Goal: Communication & Community: Ask a question

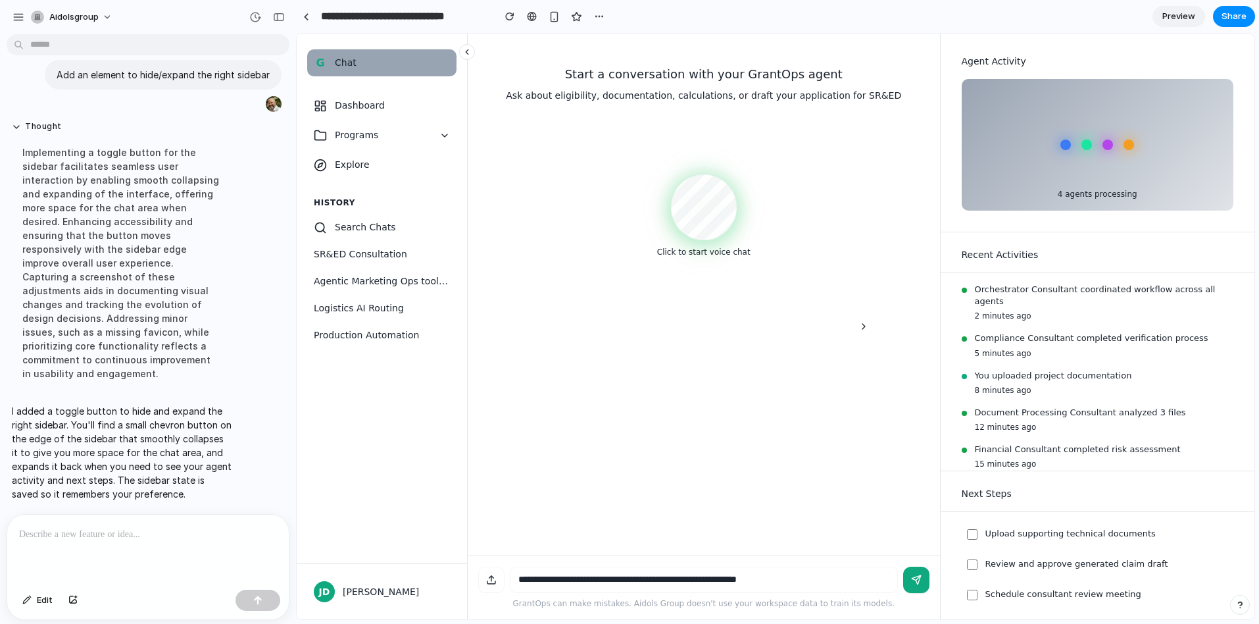
scroll to position [3506, 0]
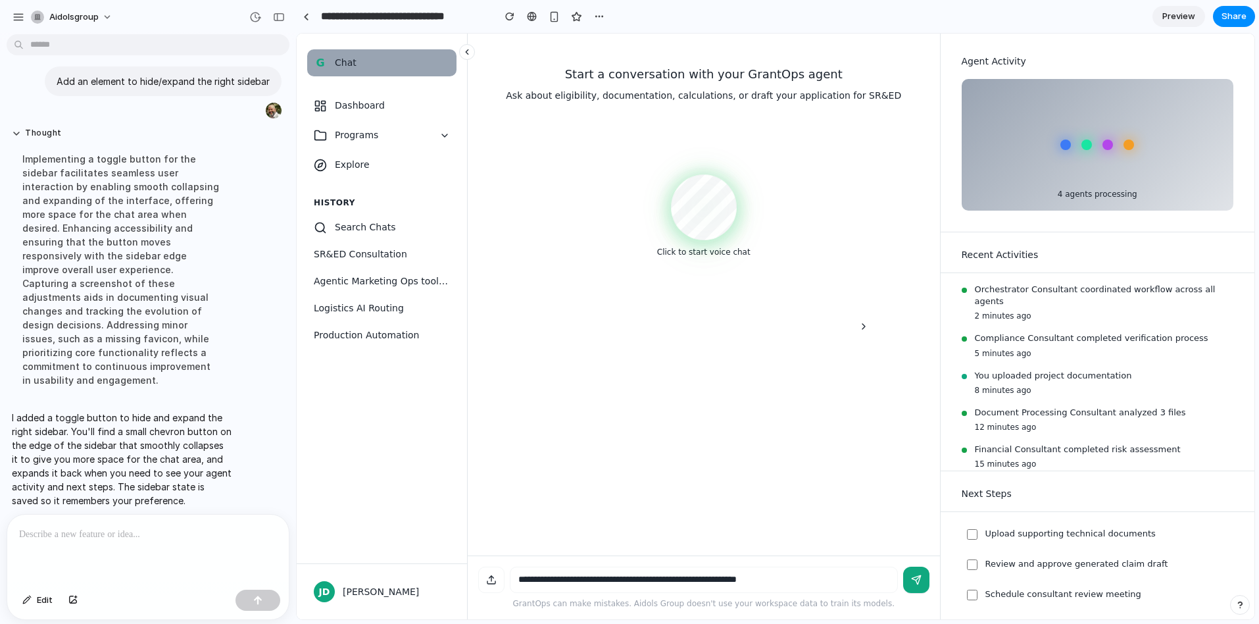
click at [466, 53] on icon at bounding box center [467, 52] width 3 height 5
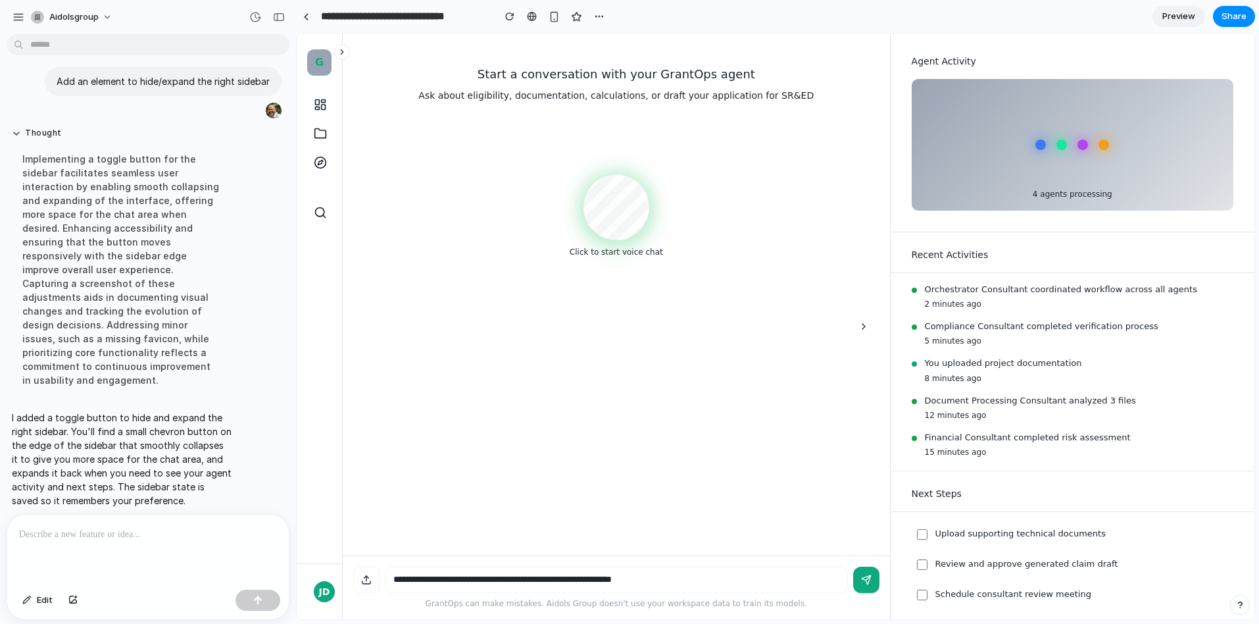
click at [341, 54] on icon at bounding box center [341, 51] width 9 height 9
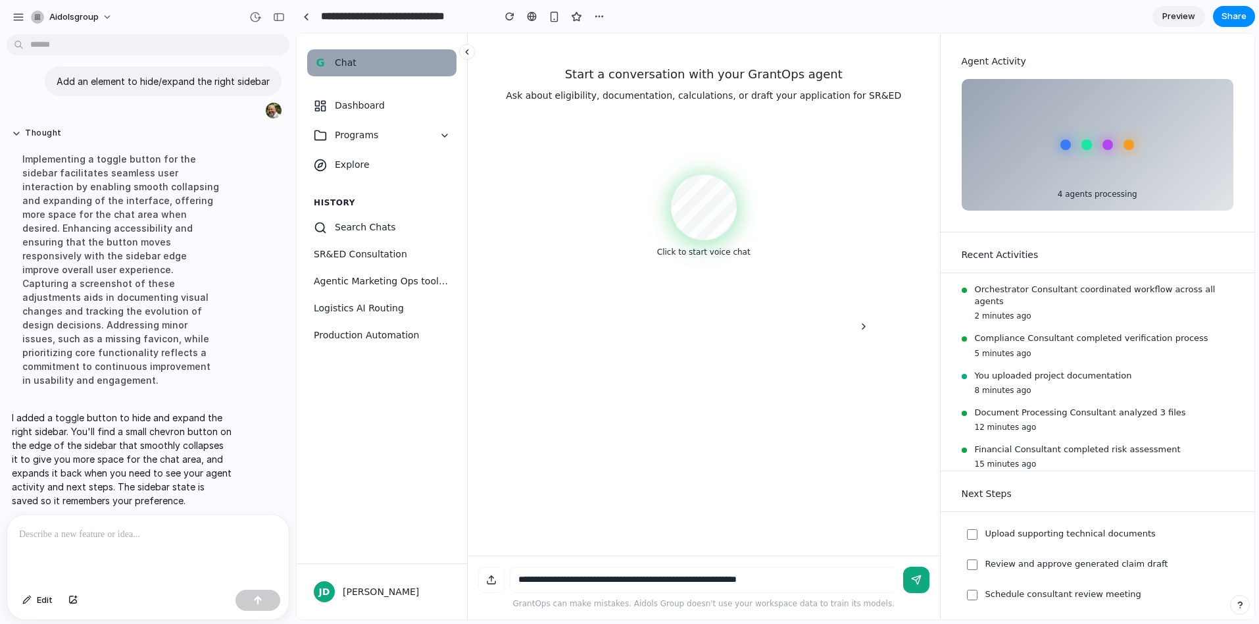
click at [460, 54] on button at bounding box center [467, 52] width 16 height 16
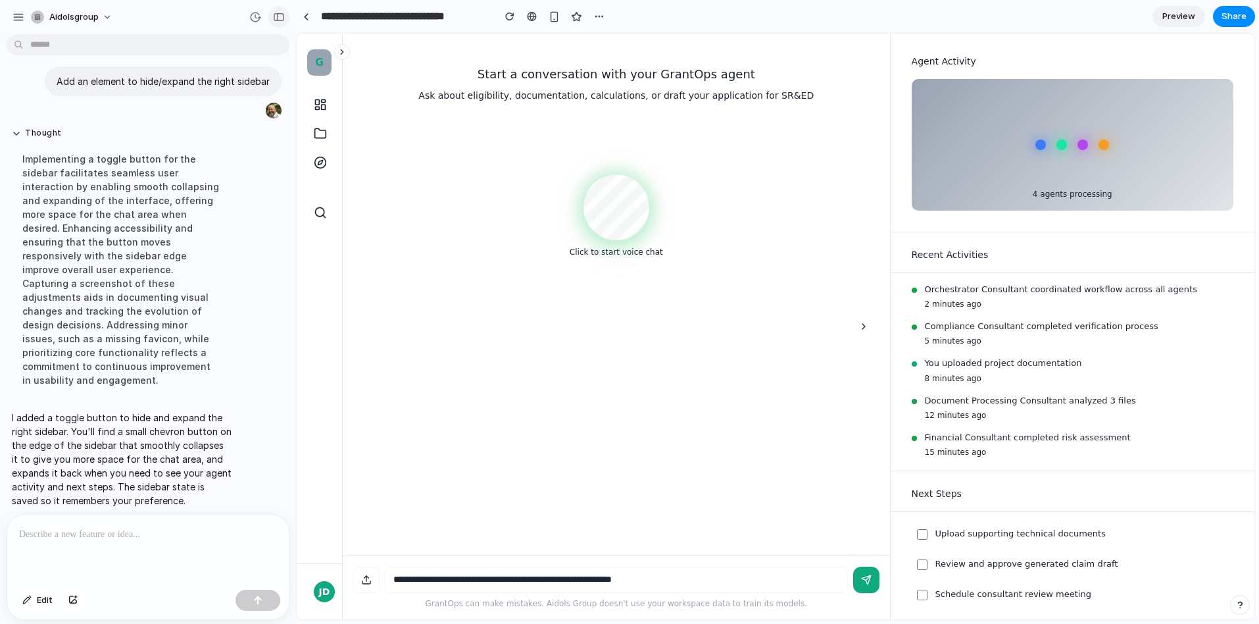
click at [280, 17] on div "button" at bounding box center [279, 16] width 12 height 9
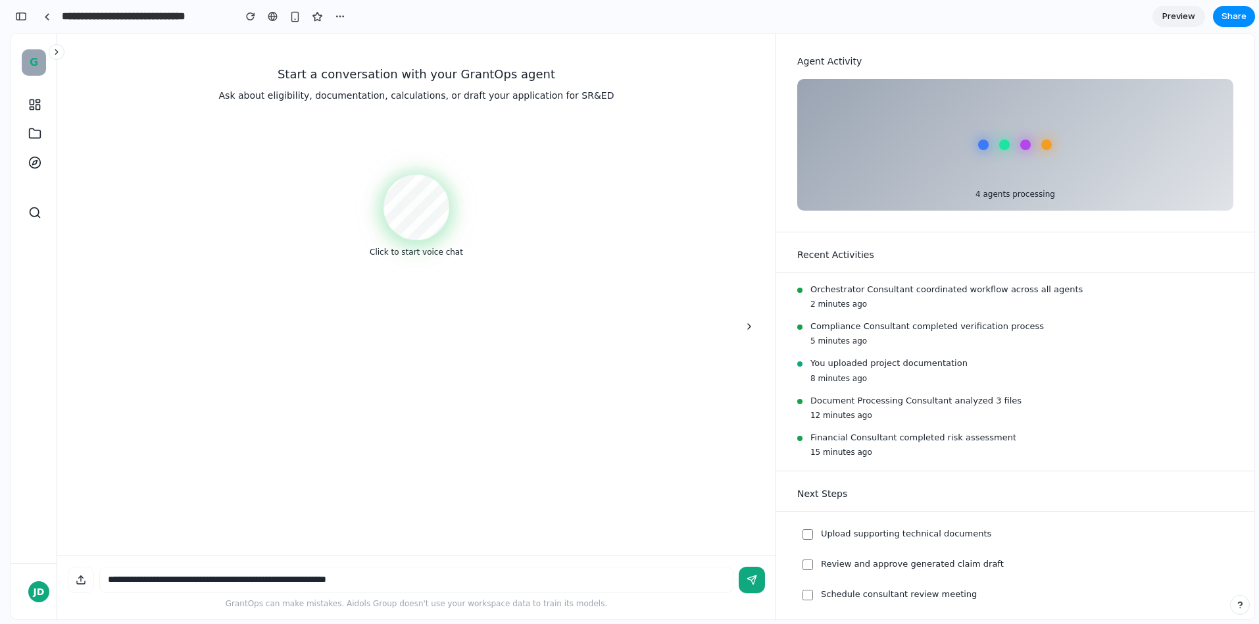
scroll to position [6380, 0]
click at [55, 53] on icon at bounding box center [56, 51] width 9 height 9
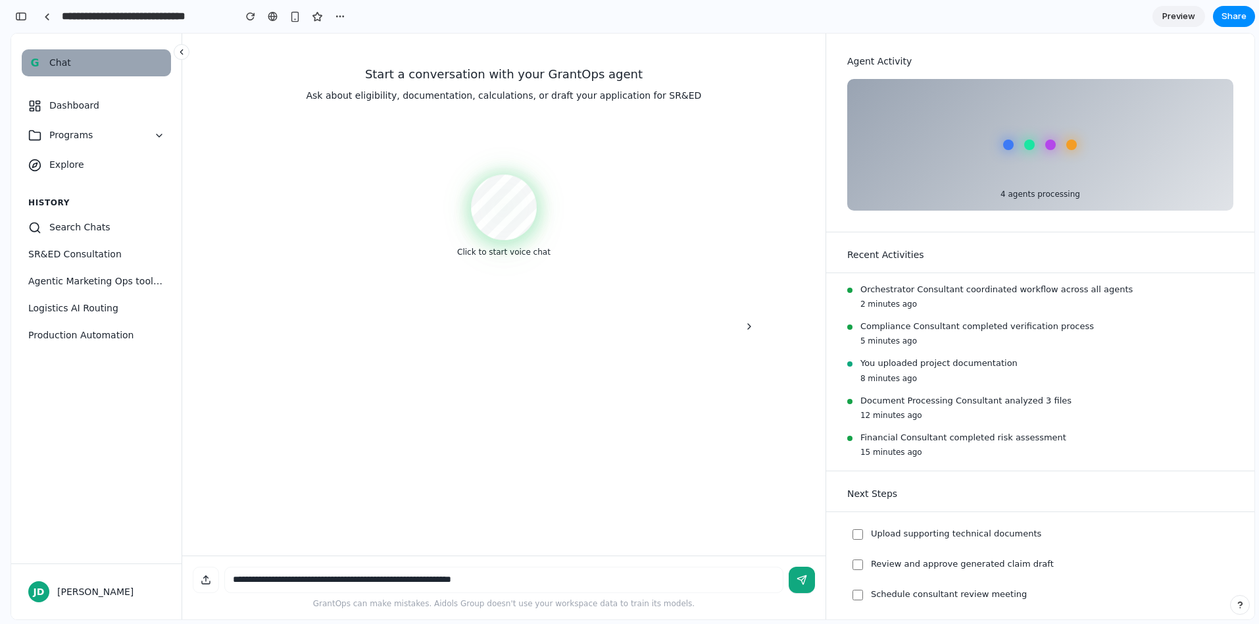
click at [182, 51] on icon at bounding box center [181, 52] width 3 height 5
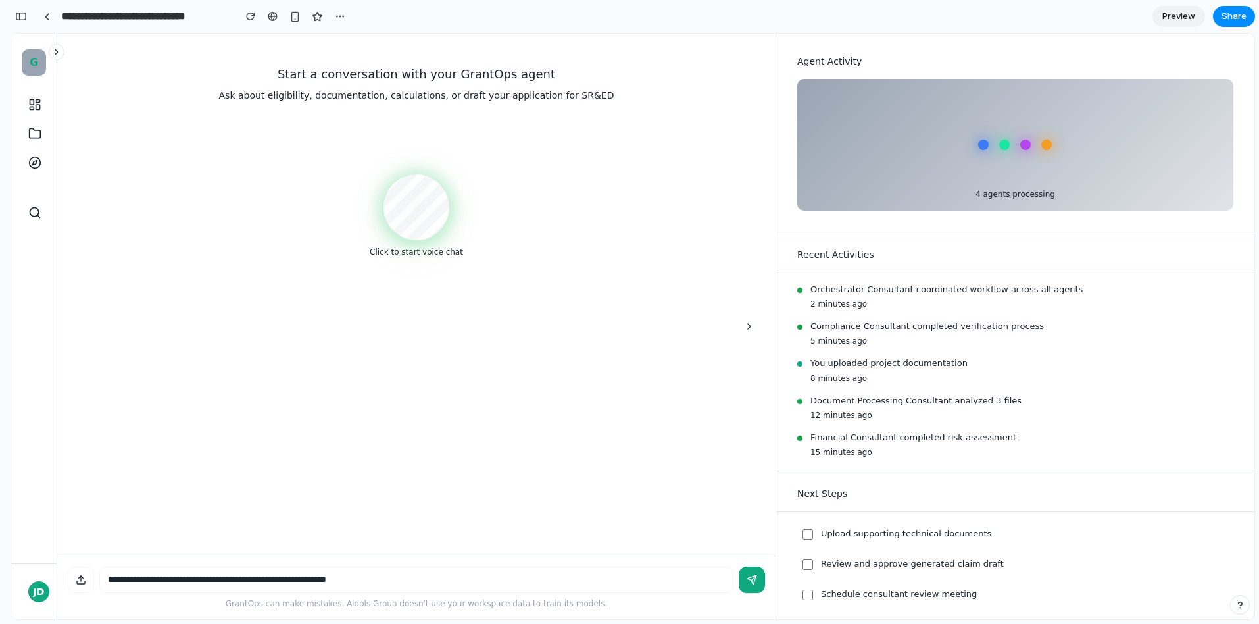
click at [59, 53] on icon at bounding box center [56, 51] width 9 height 9
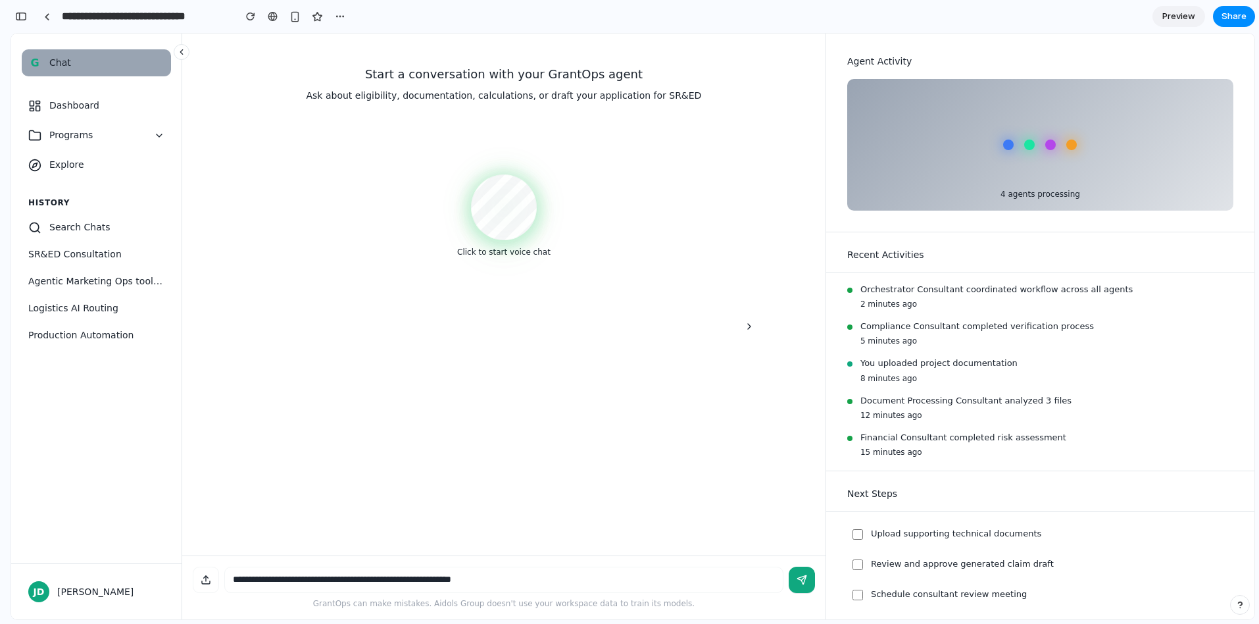
click at [179, 55] on icon at bounding box center [181, 51] width 9 height 9
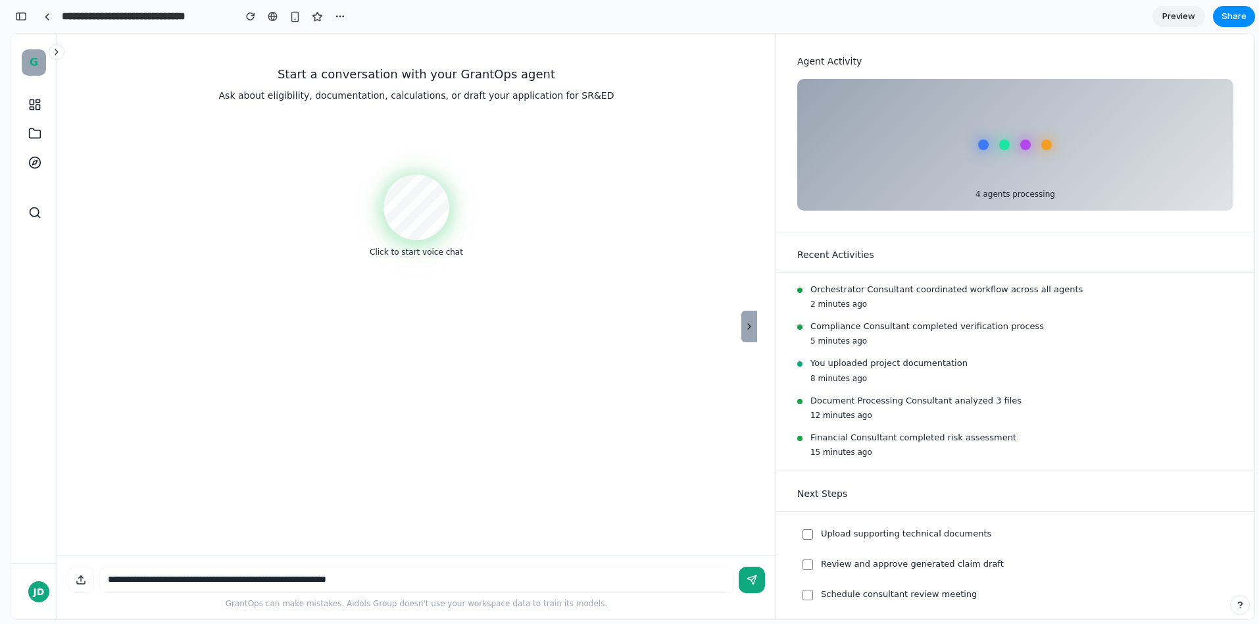
click at [753, 324] on icon "Hide sidebar" at bounding box center [749, 326] width 11 height 11
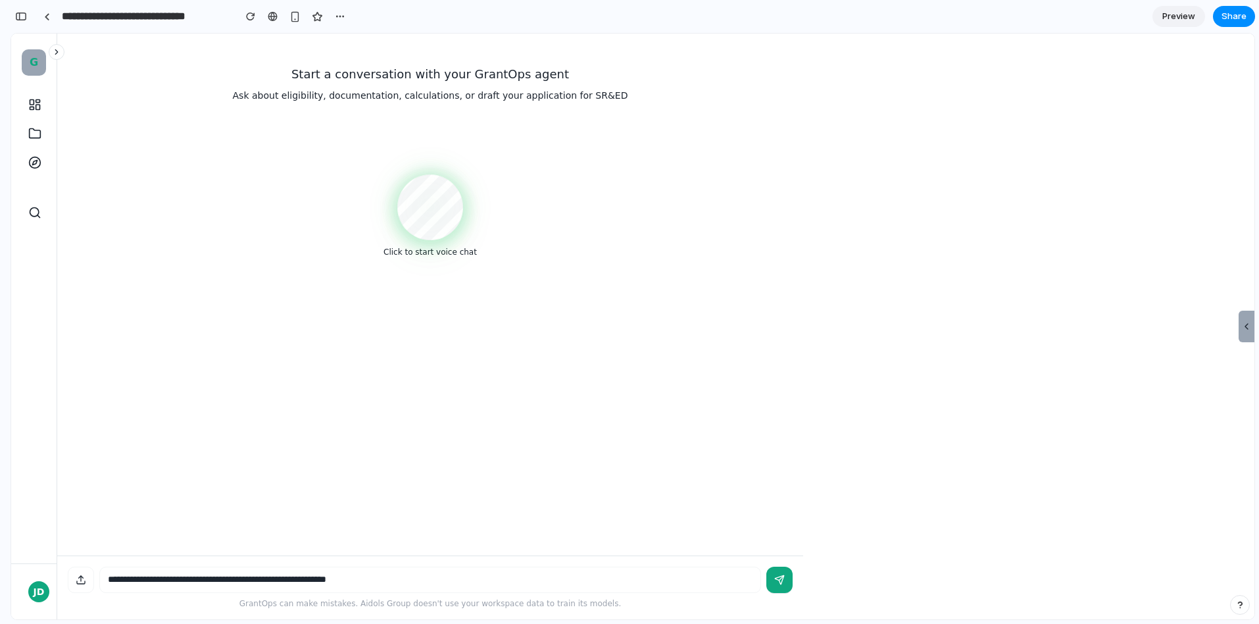
click at [1241, 325] on icon "Show sidebar" at bounding box center [1246, 326] width 11 height 11
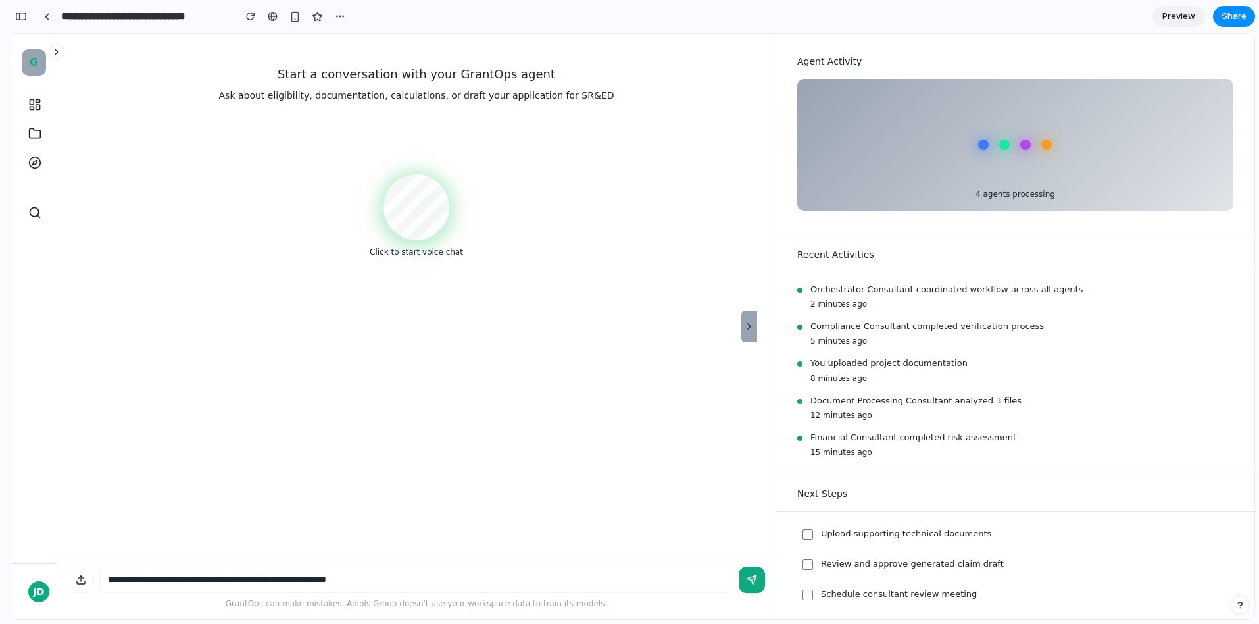
click at [753, 328] on icon "Hide sidebar" at bounding box center [749, 326] width 11 height 11
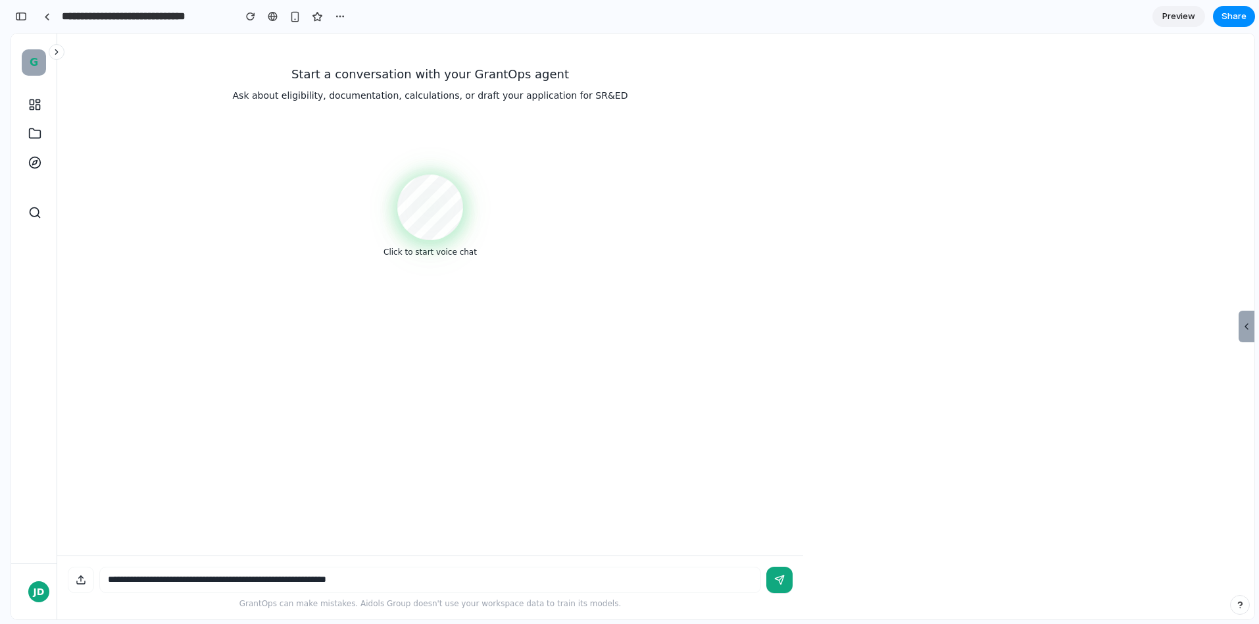
click at [1248, 326] on icon "Show sidebar" at bounding box center [1246, 326] width 11 height 11
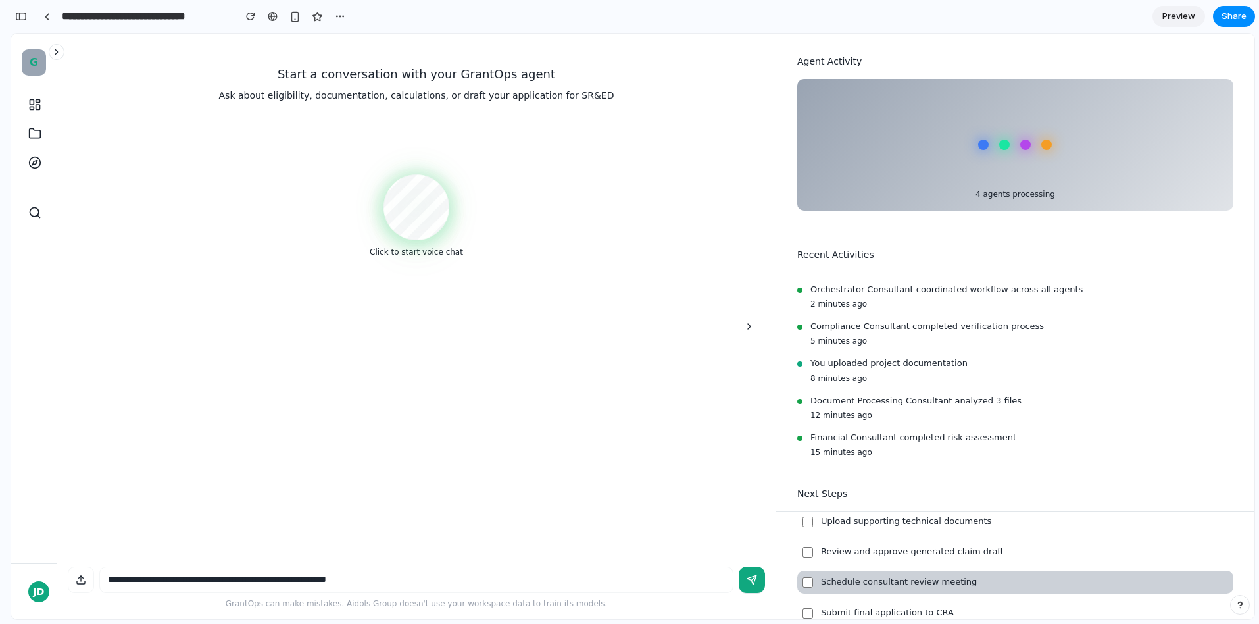
scroll to position [0, 0]
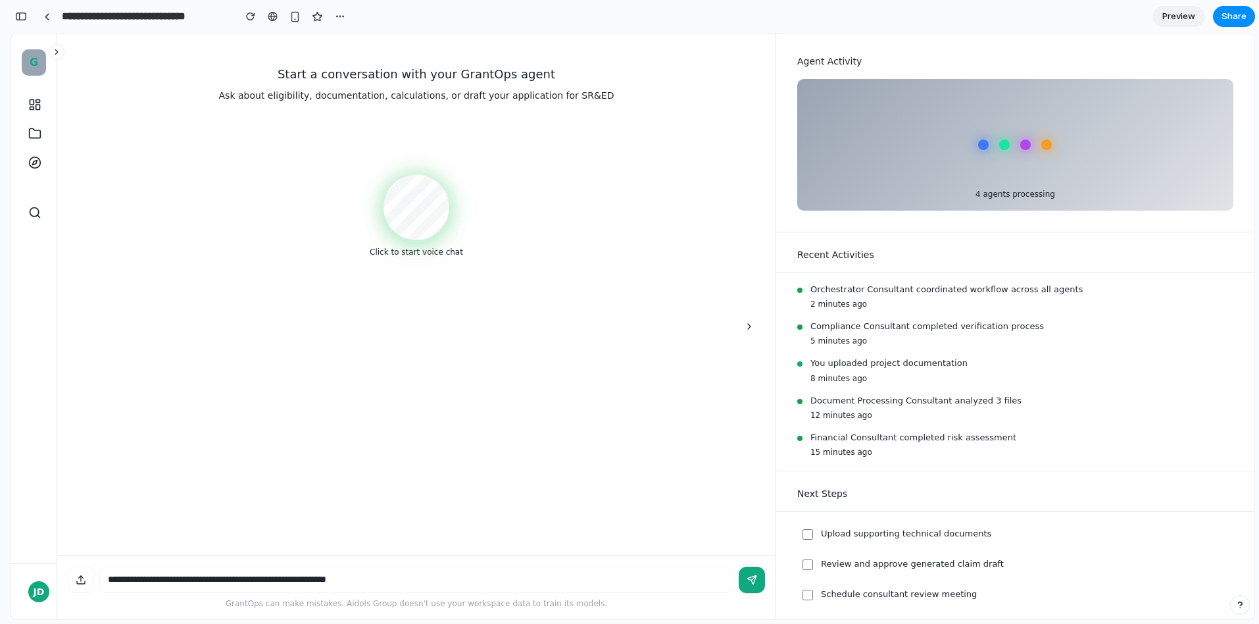
click at [1001, 154] on div "4 agents processing" at bounding box center [1015, 145] width 436 height 132
click at [79, 581] on icon at bounding box center [81, 579] width 11 height 11
click at [133, 581] on textarea at bounding box center [416, 579] width 634 height 26
click at [154, 512] on div "Start a conversation with your GrantOps agent Ask about eligibility, documentat…" at bounding box center [416, 295] width 697 height 522
click at [129, 574] on textarea at bounding box center [416, 579] width 634 height 26
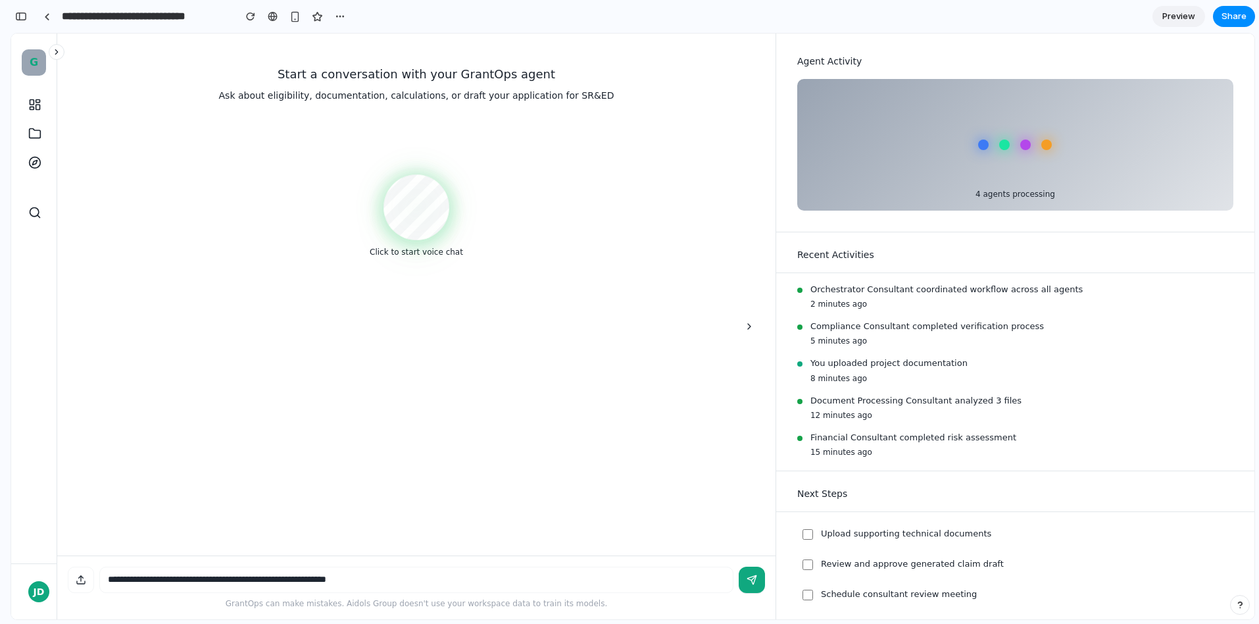
click at [57, 54] on icon at bounding box center [56, 51] width 9 height 9
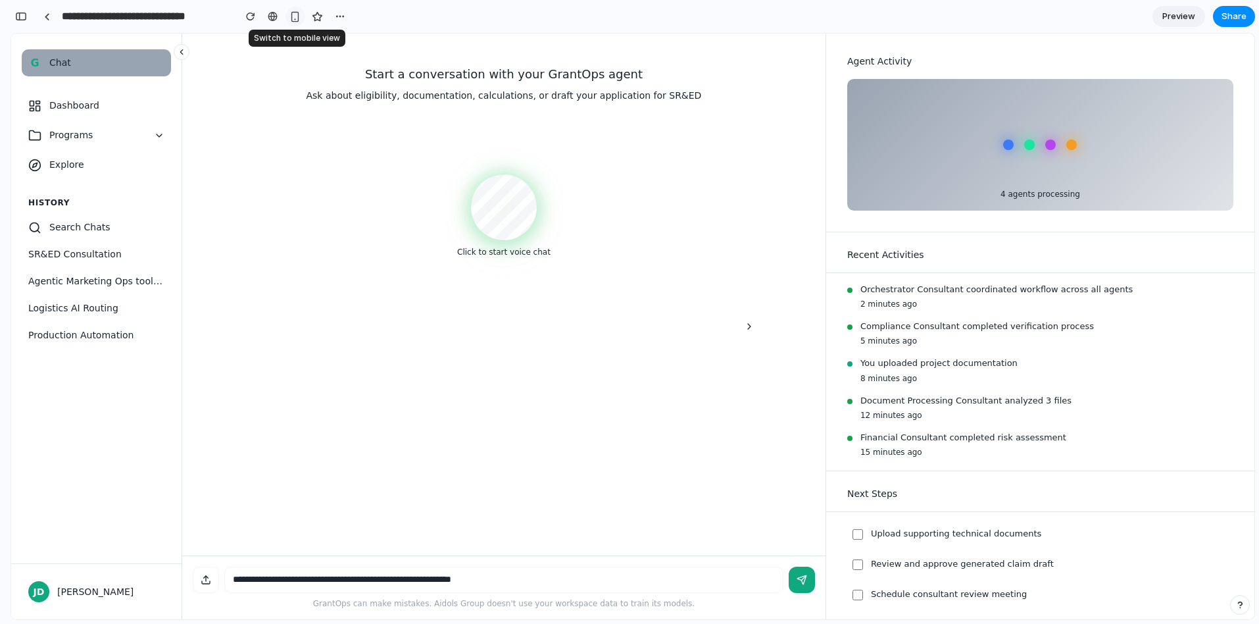
click at [297, 16] on div "button" at bounding box center [294, 16] width 11 height 11
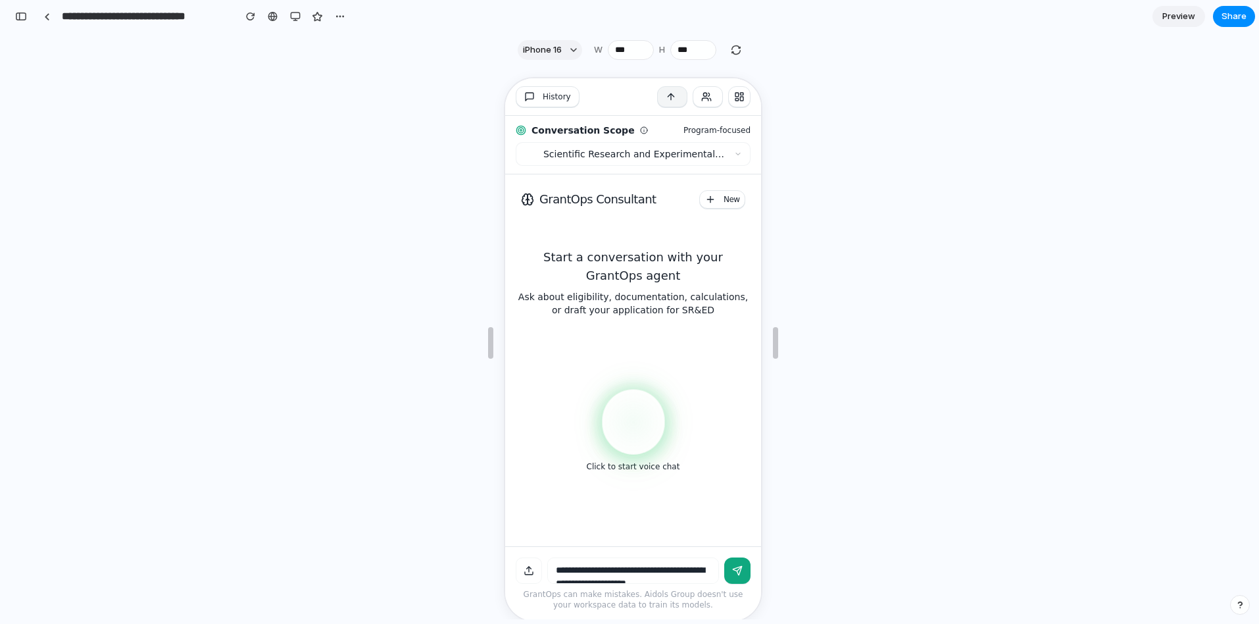
click at [670, 93] on button "Next Steps" at bounding box center [670, 95] width 30 height 21
click at [708, 99] on button "Activities" at bounding box center [706, 95] width 30 height 21
click at [736, 96] on button at bounding box center [737, 95] width 22 height 21
click at [18, 16] on div "button" at bounding box center [21, 16] width 12 height 9
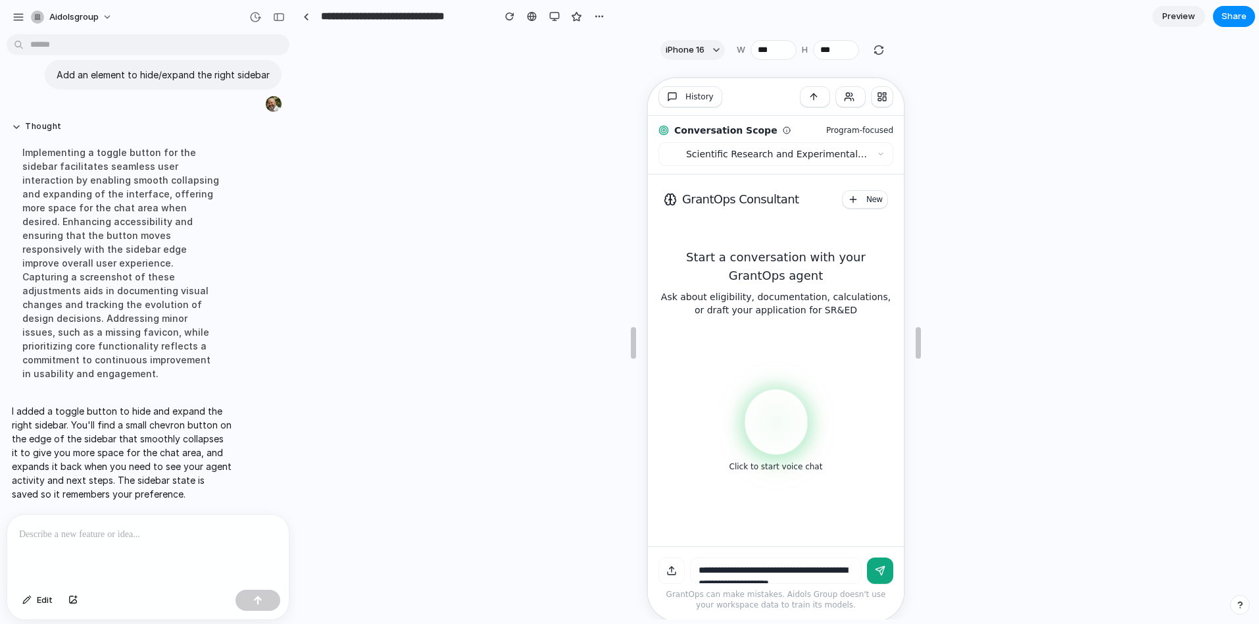
scroll to position [3506, 0]
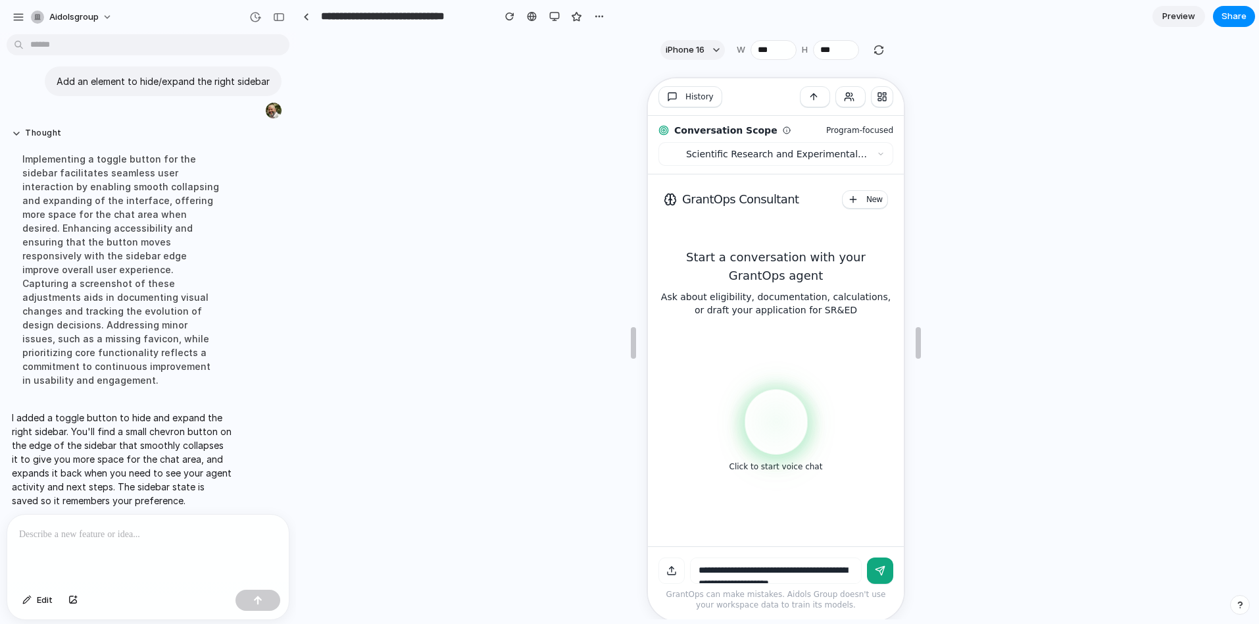
click at [97, 534] on p at bounding box center [148, 534] width 258 height 16
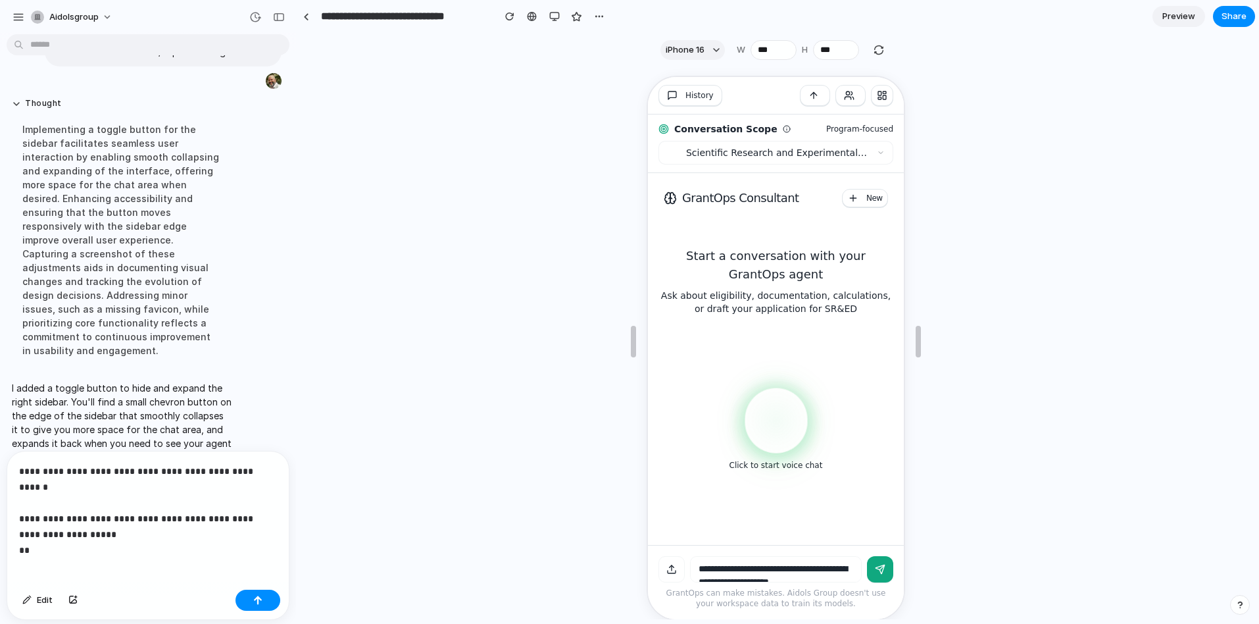
scroll to position [0, 0]
click at [559, 18] on div "button" at bounding box center [554, 16] width 11 height 11
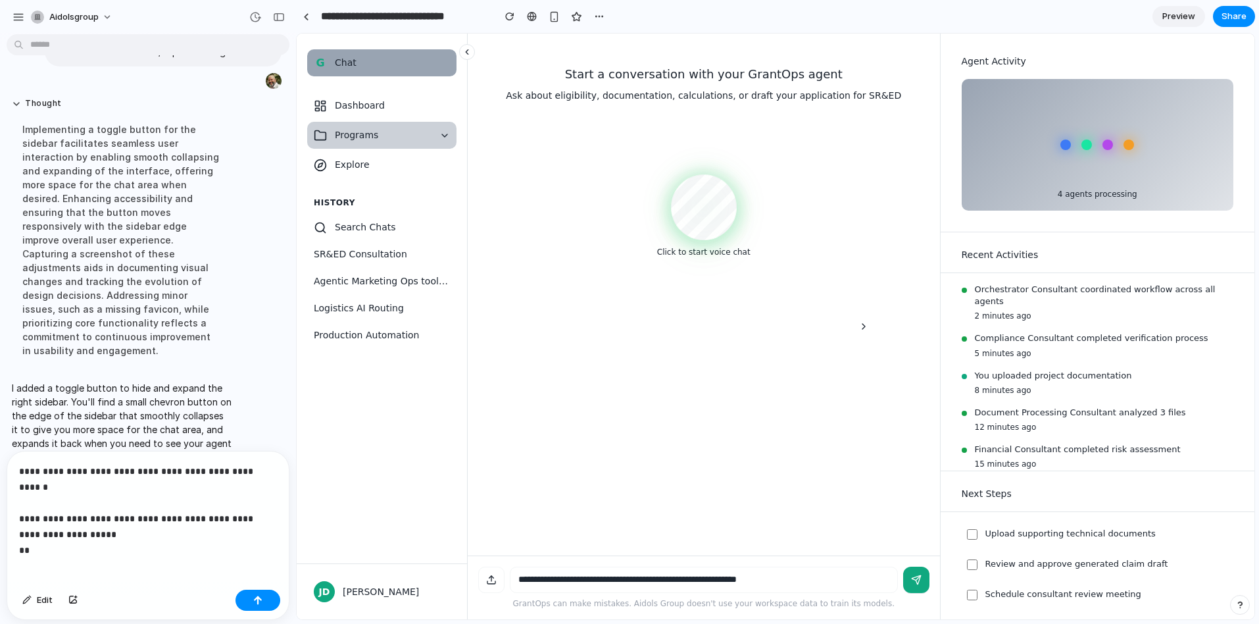
click at [439, 134] on icon at bounding box center [444, 135] width 11 height 11
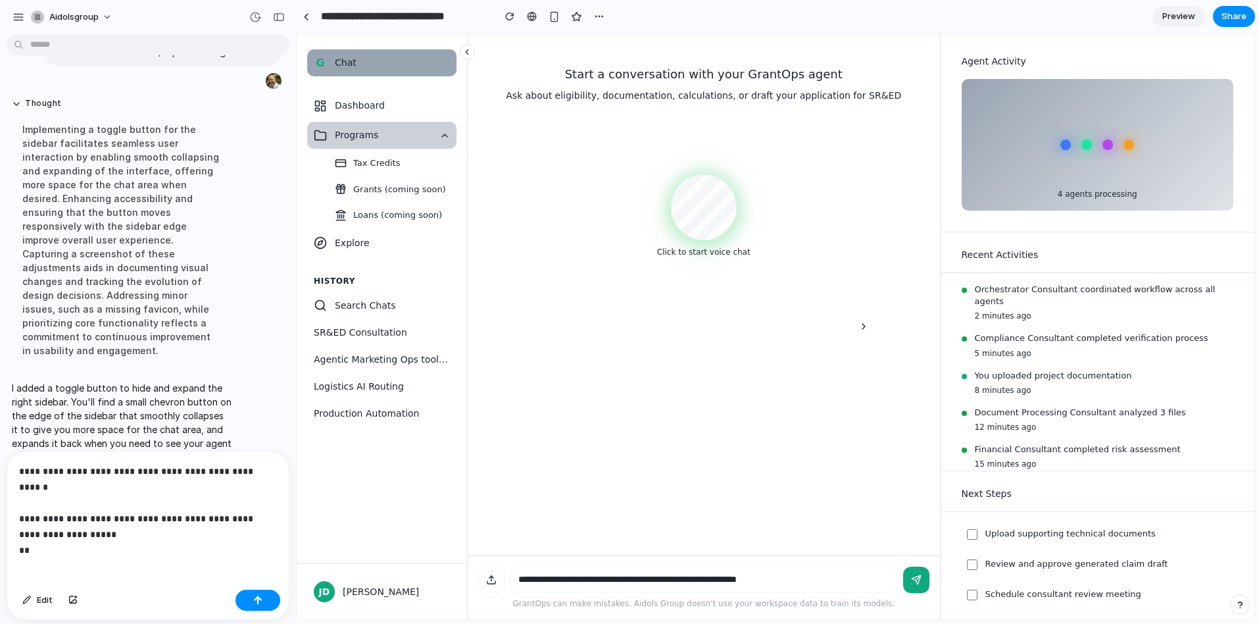
click at [439, 137] on icon at bounding box center [444, 135] width 11 height 11
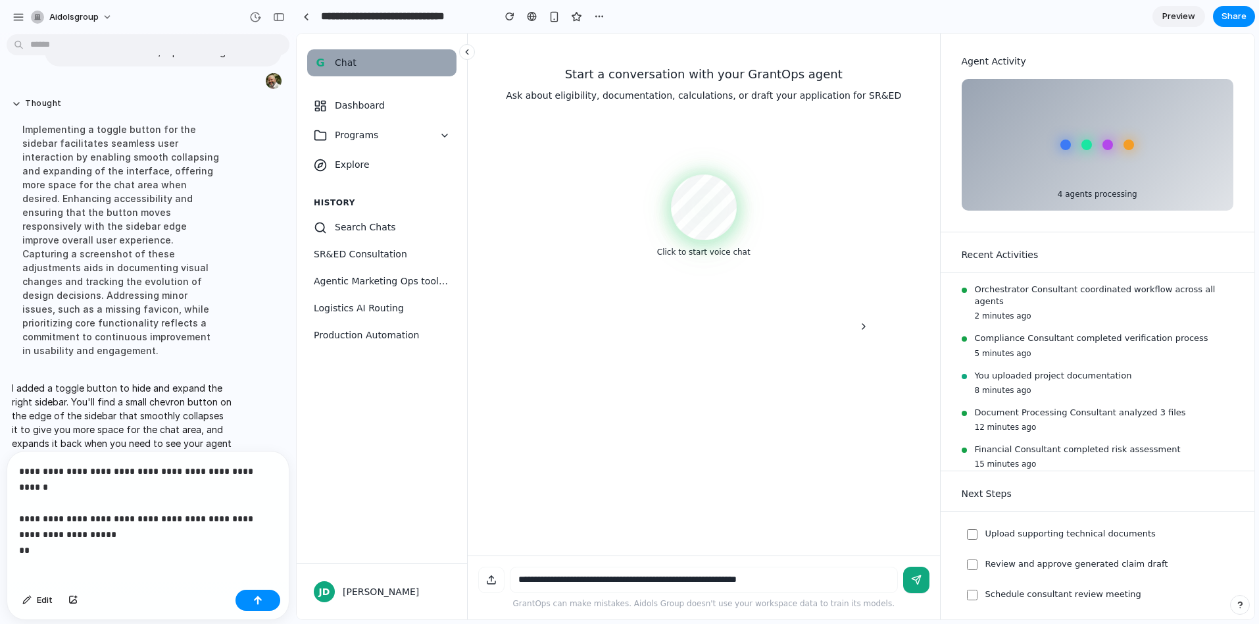
click at [270, 472] on p "**********" at bounding box center [148, 502] width 258 height 79
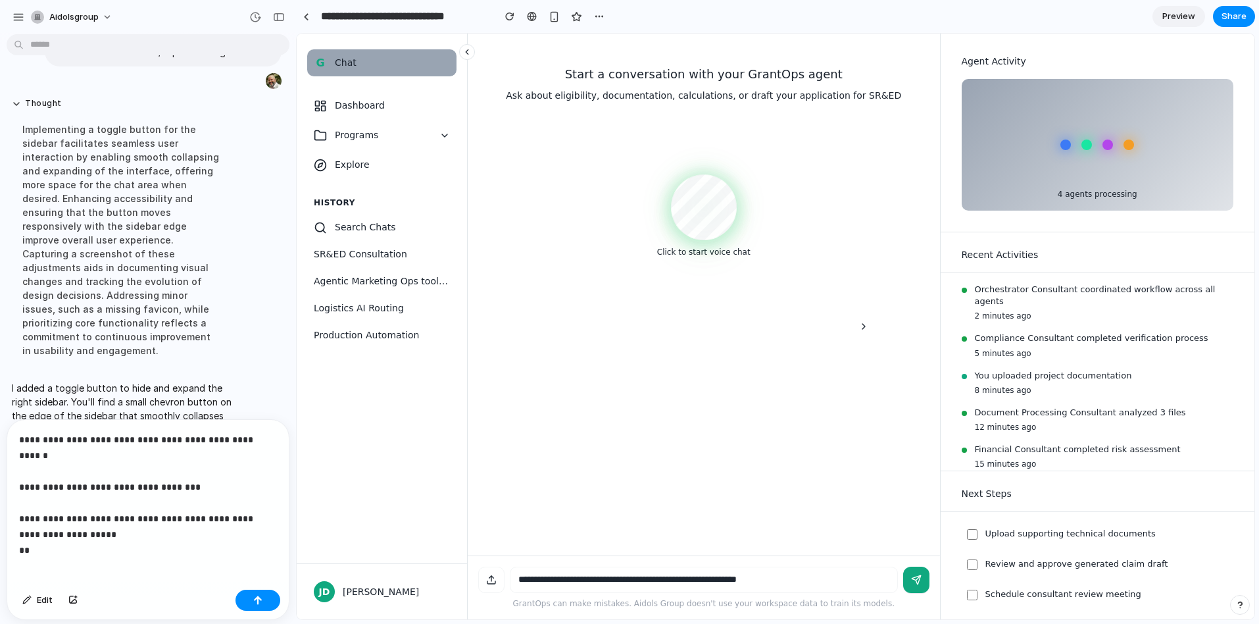
click at [151, 500] on p "**********" at bounding box center [148, 486] width 258 height 110
click at [134, 537] on p "**********" at bounding box center [148, 486] width 258 height 110
click at [162, 516] on p "**********" at bounding box center [148, 486] width 258 height 110
click at [149, 520] on p "**********" at bounding box center [148, 486] width 258 height 110
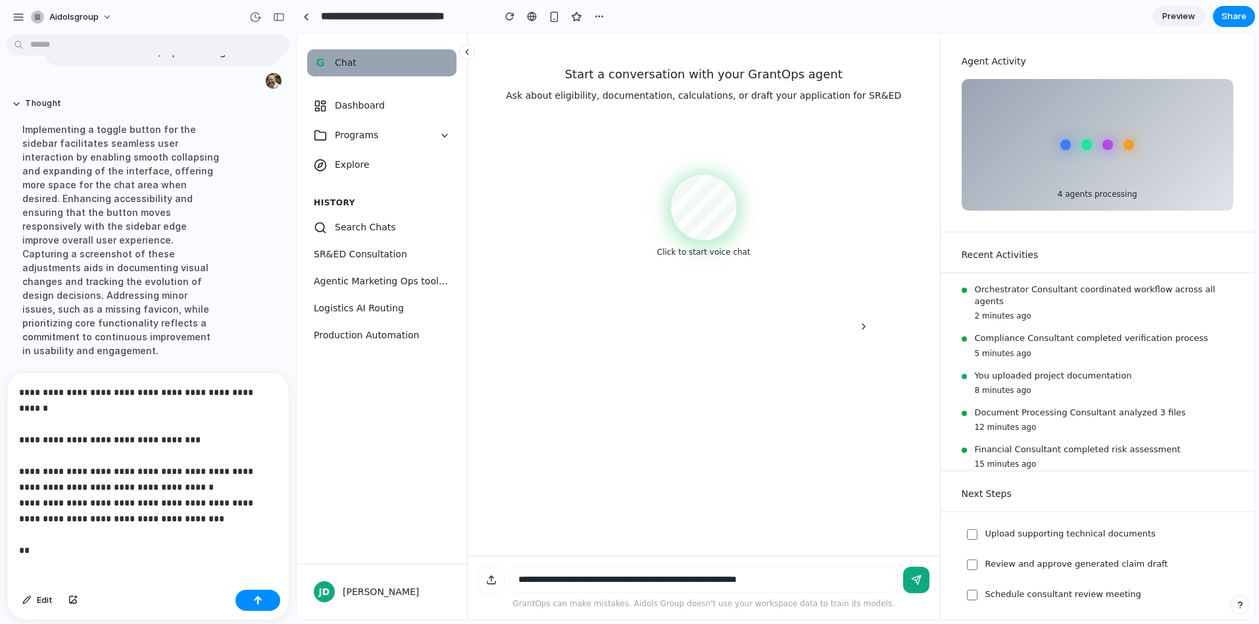
click at [148, 455] on p "**********" at bounding box center [148, 463] width 258 height 158
drag, startPoint x: 151, startPoint y: 456, endPoint x: 107, endPoint y: 462, distance: 43.8
click at [107, 462] on p "**********" at bounding box center [148, 463] width 258 height 158
click at [104, 470] on p "**********" at bounding box center [148, 463] width 258 height 158
click at [58, 538] on p "**********" at bounding box center [148, 463] width 258 height 158
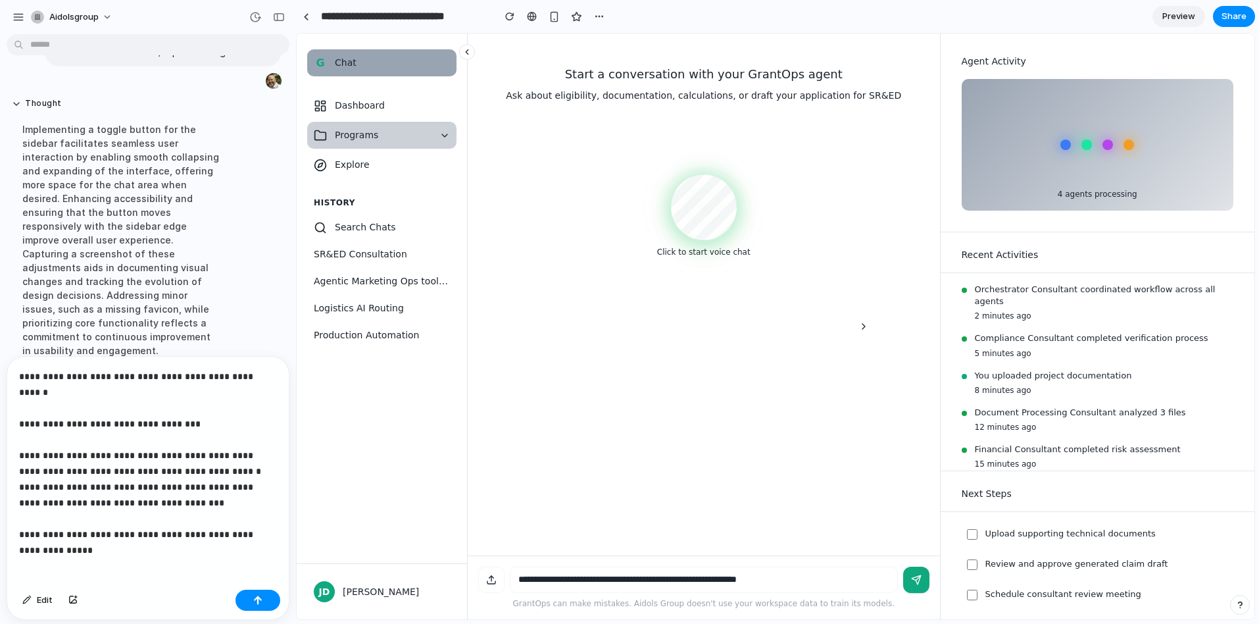
click at [435, 135] on button "Programs" at bounding box center [381, 135] width 149 height 27
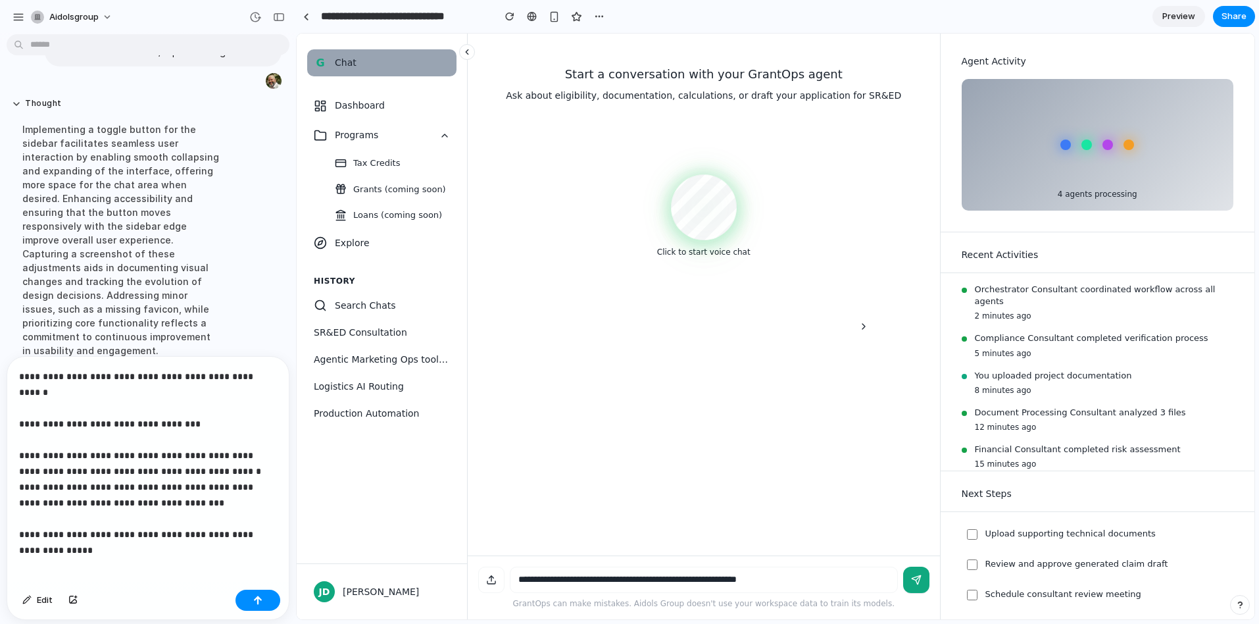
click at [120, 533] on p "**********" at bounding box center [148, 455] width 258 height 174
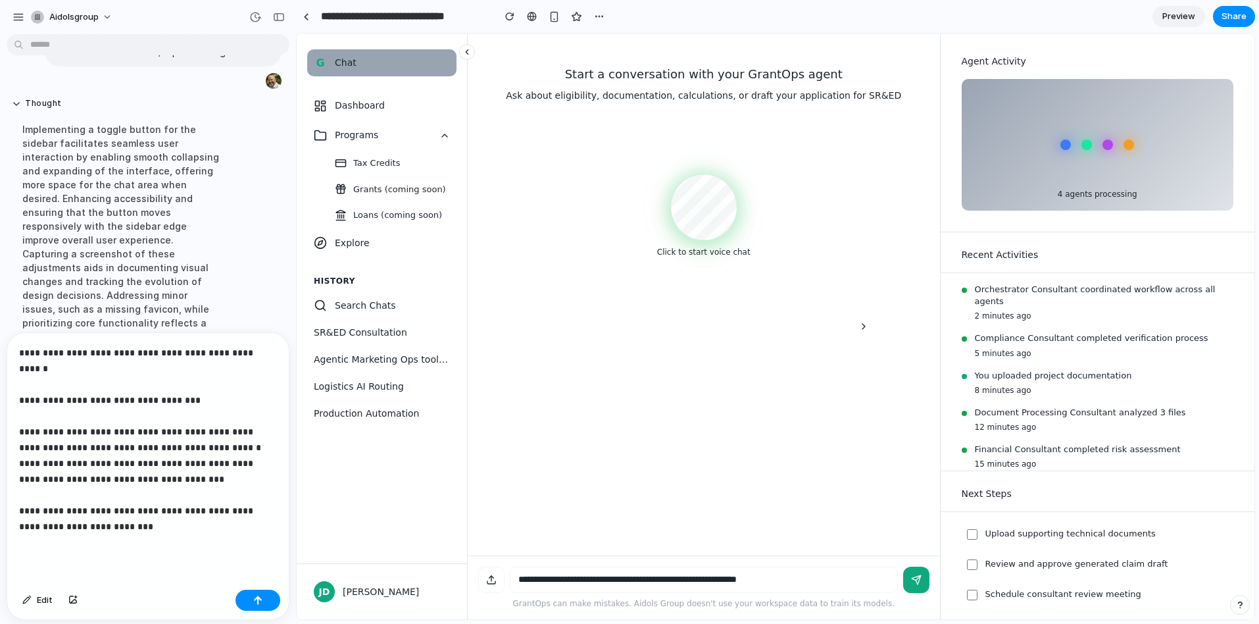
click at [24, 538] on p "**********" at bounding box center [148, 447] width 258 height 205
click at [52, 542] on p "**********" at bounding box center [148, 447] width 258 height 205
click at [270, 602] on button "button" at bounding box center [257, 599] width 45 height 21
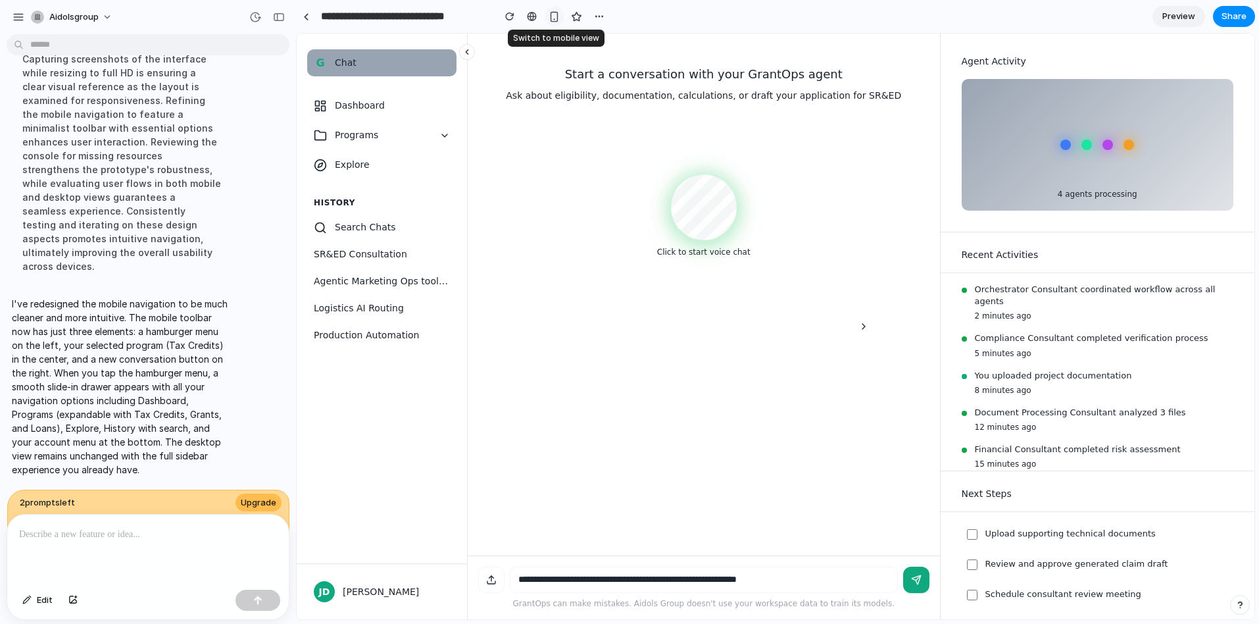
click at [552, 18] on div "button" at bounding box center [554, 16] width 11 height 11
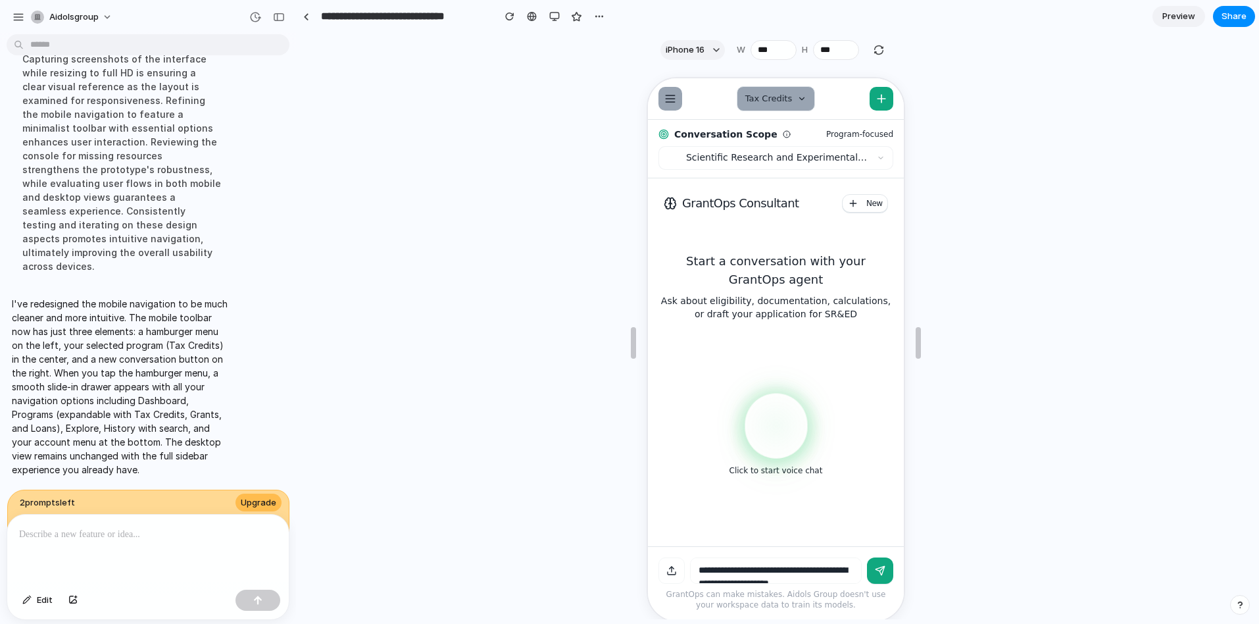
click at [670, 97] on icon "Open menu" at bounding box center [668, 97] width 13 height 13
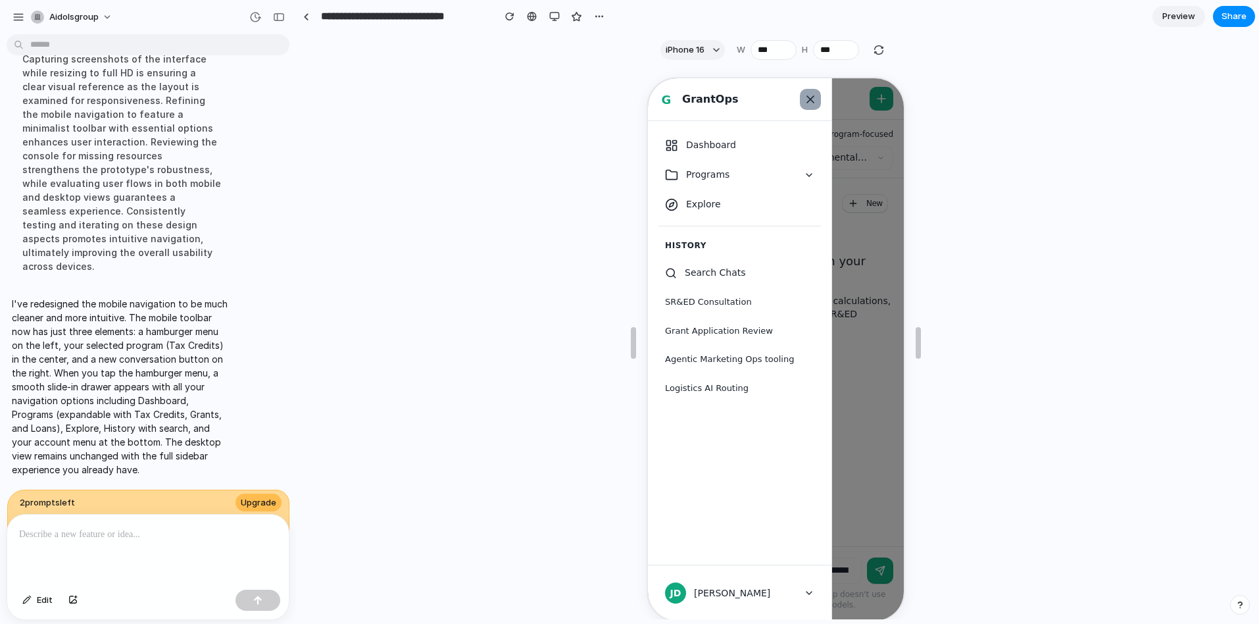
click at [811, 99] on icon at bounding box center [808, 97] width 13 height 13
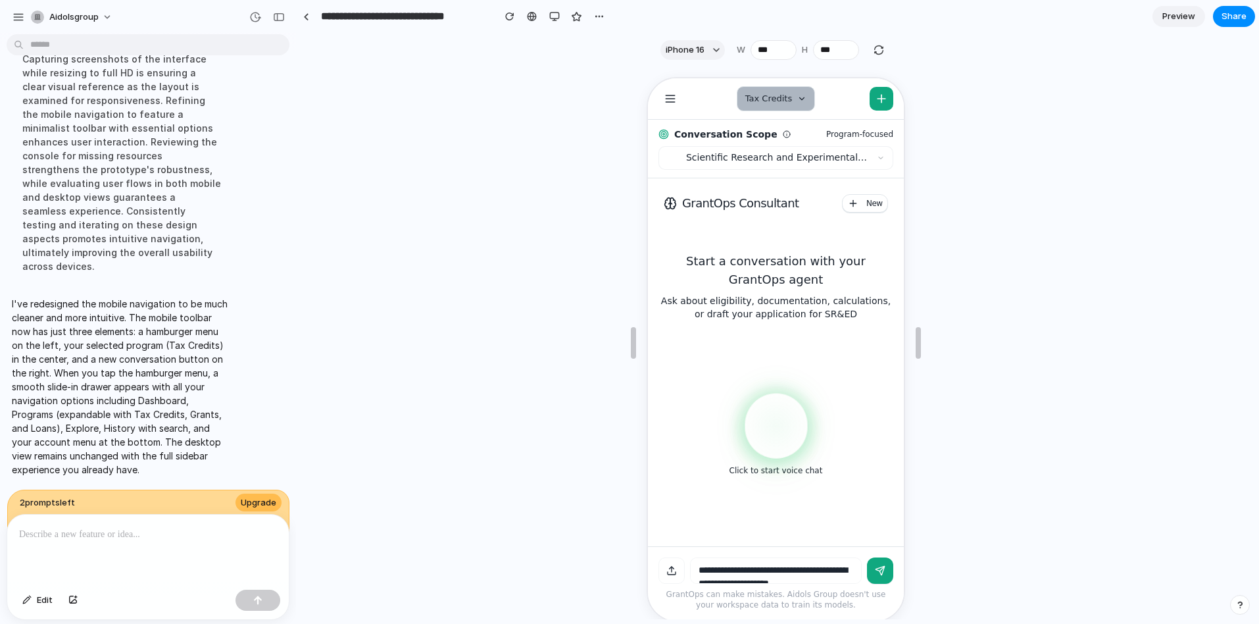
click at [801, 101] on icon at bounding box center [799, 97] width 9 height 9
click at [799, 99] on icon at bounding box center [799, 97] width 9 height 9
click at [798, 95] on icon at bounding box center [799, 97] width 9 height 9
click at [882, 95] on icon "New conversation" at bounding box center [879, 97] width 13 height 13
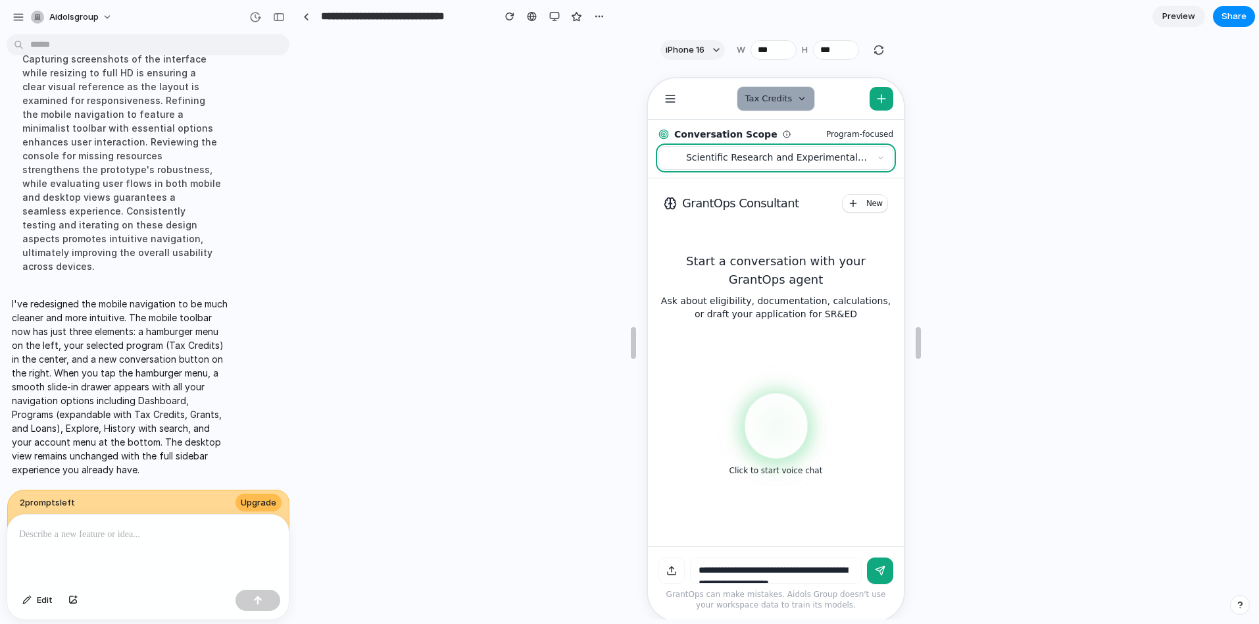
click at [879, 155] on icon "button" at bounding box center [879, 156] width 4 height 2
click at [664, 101] on icon "Open menu" at bounding box center [668, 101] width 9 height 0
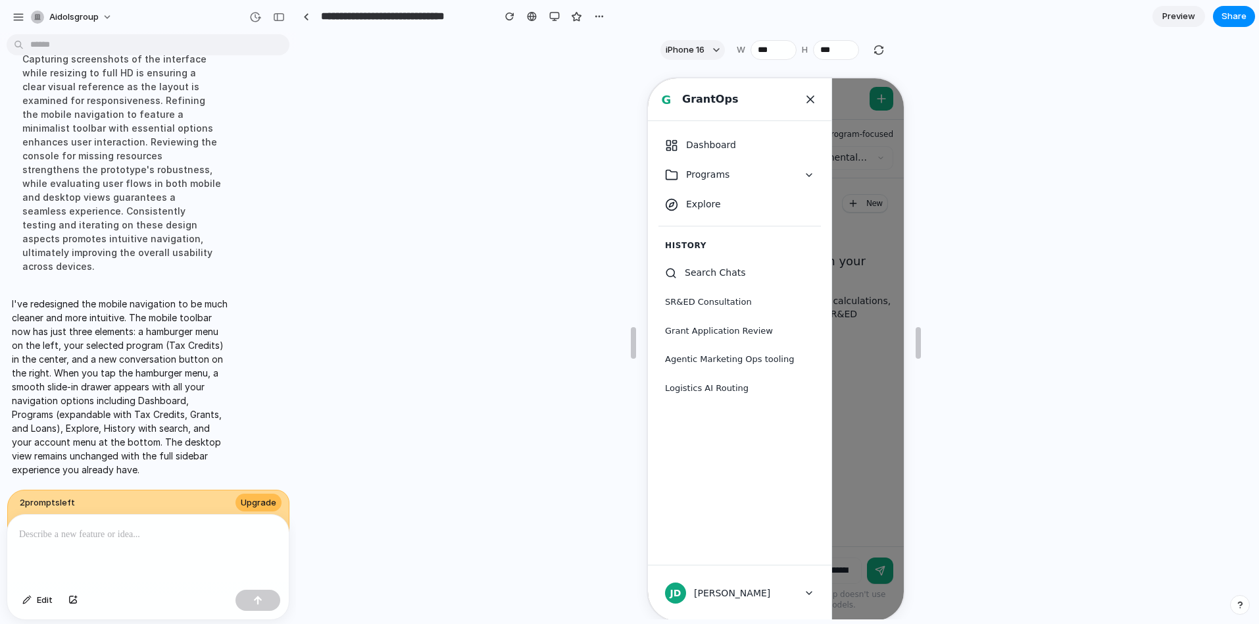
click at [664, 101] on div "G" at bounding box center [664, 98] width 16 height 16
click at [800, 591] on button "[PERSON_NAME] [PERSON_NAME]" at bounding box center [737, 591] width 162 height 34
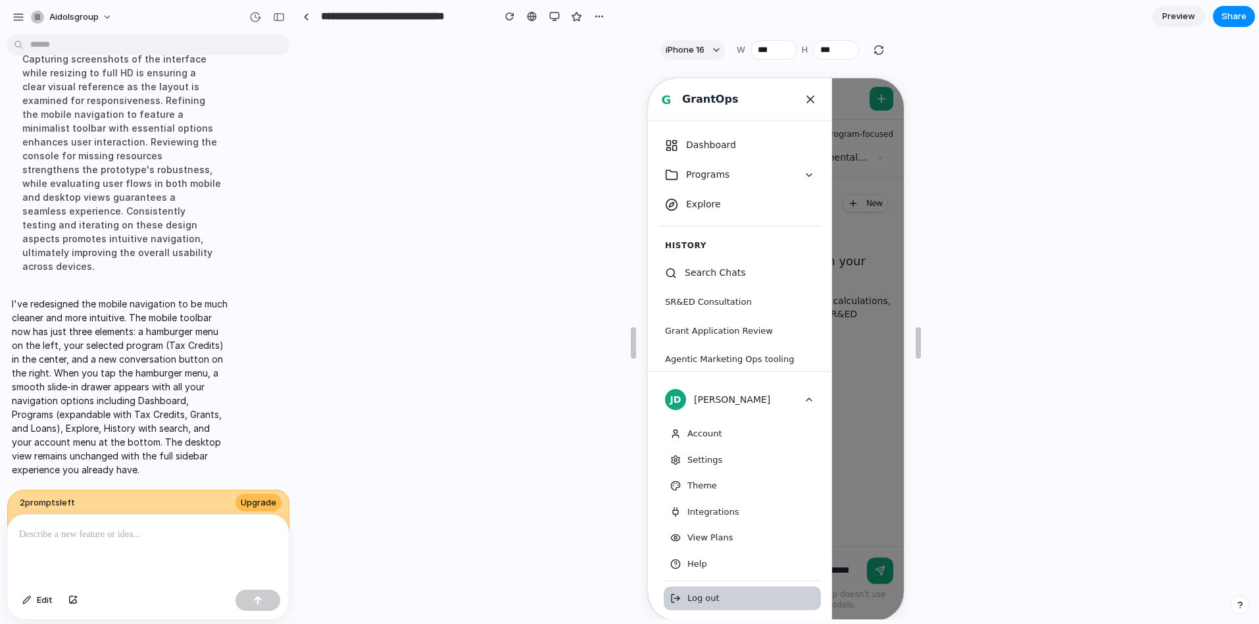
click at [800, 591] on button "Log out" at bounding box center [740, 597] width 157 height 24
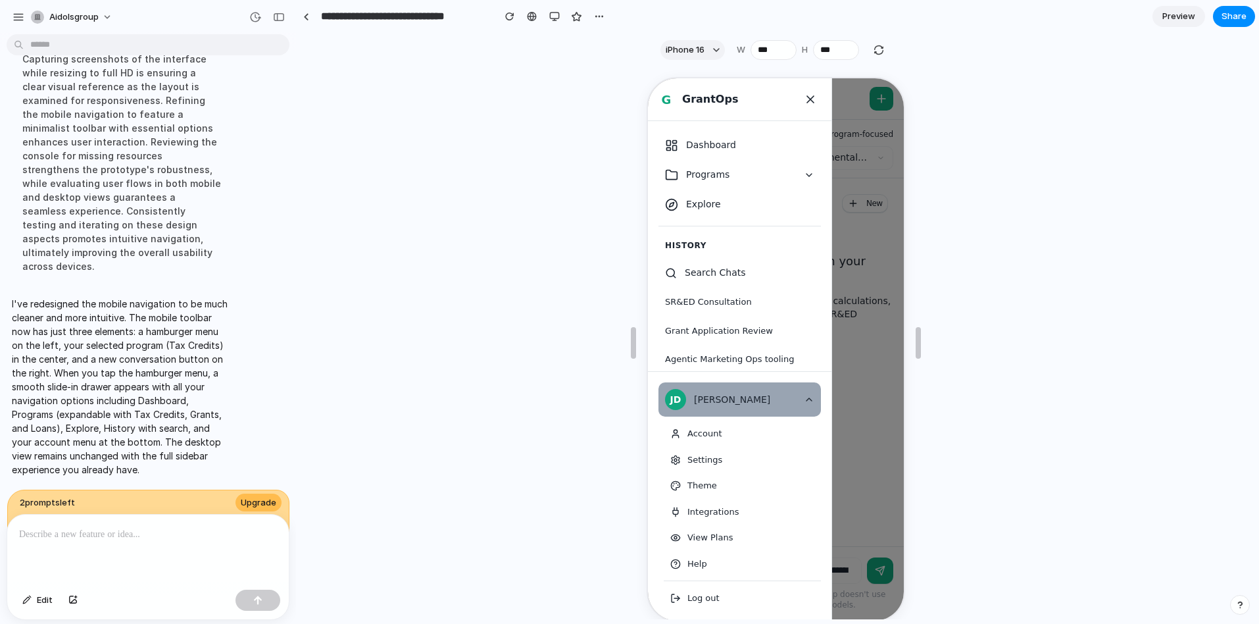
click at [802, 397] on icon at bounding box center [807, 398] width 11 height 11
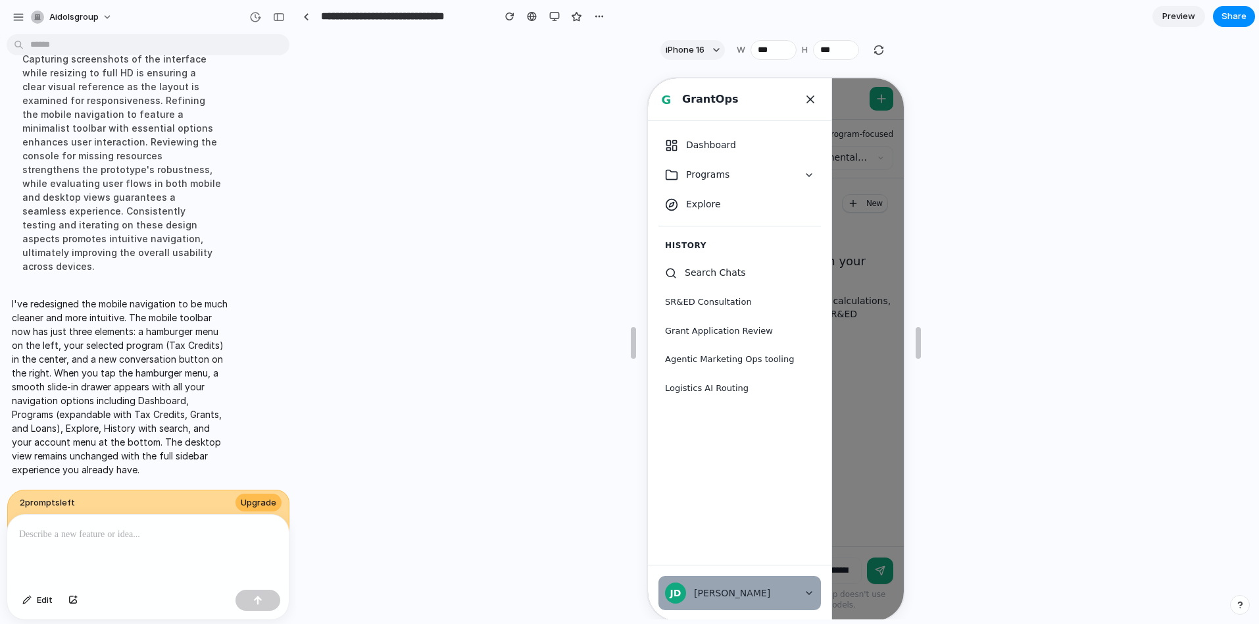
click at [806, 589] on icon at bounding box center [807, 591] width 11 height 11
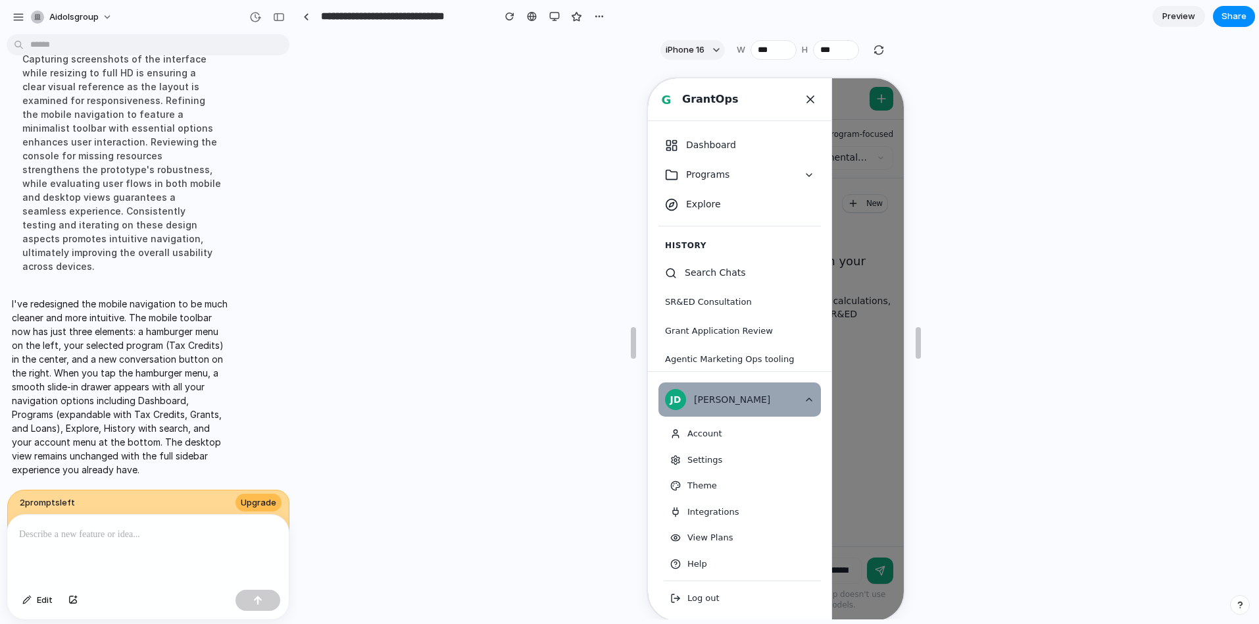
click at [810, 401] on icon at bounding box center [807, 398] width 11 height 11
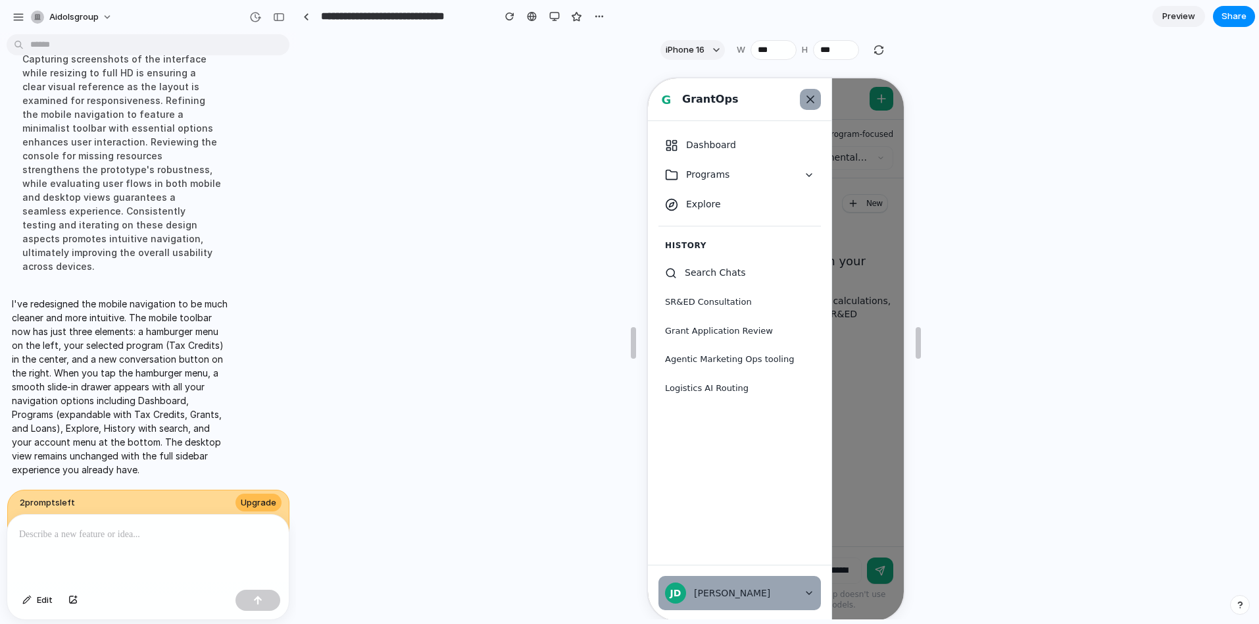
click at [810, 96] on icon at bounding box center [808, 98] width 7 height 7
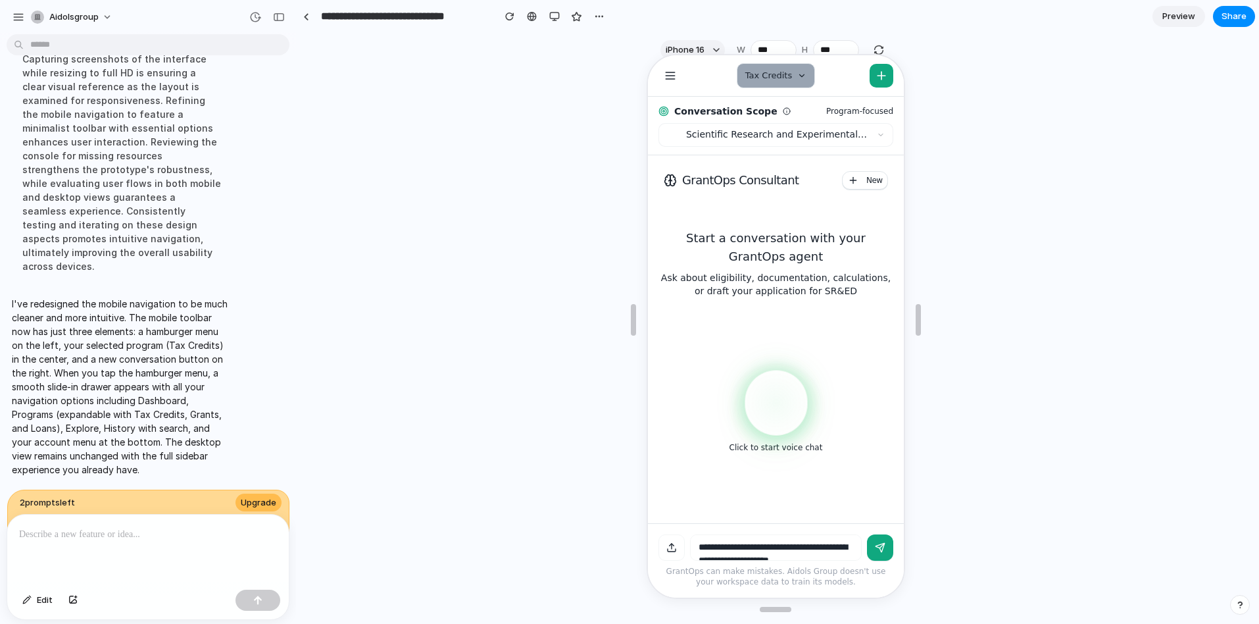
scroll to position [24, 0]
click at [743, 551] on textarea at bounding box center [774, 545] width 172 height 26
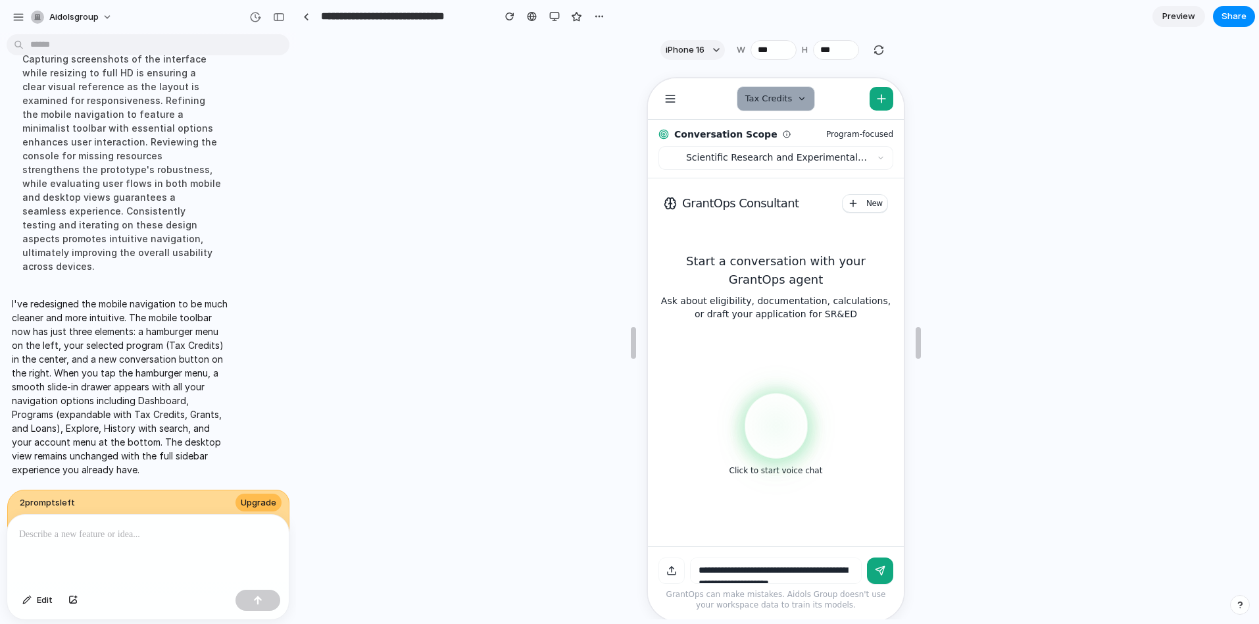
scroll to position [3, 0]
